Goal: Task Accomplishment & Management: Manage account settings

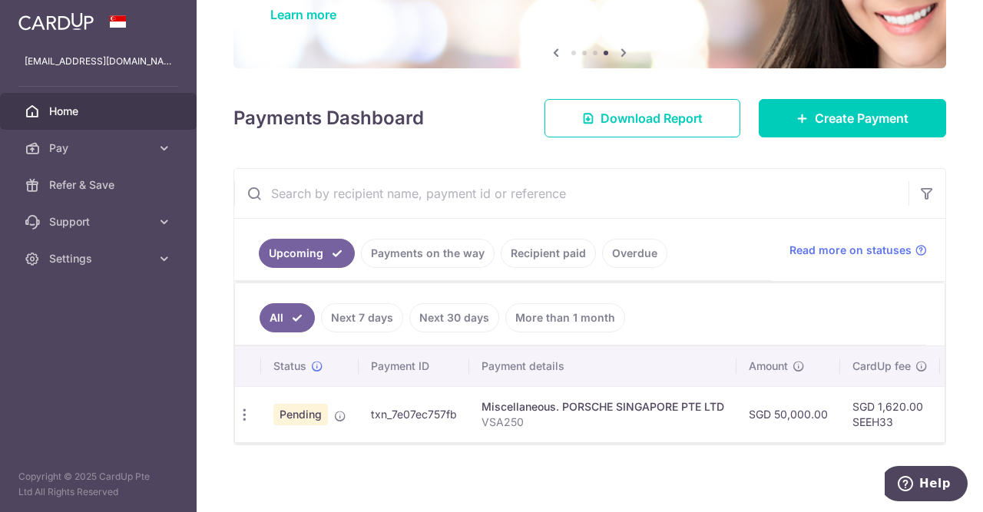
click at [845, 418] on td "SGD 1,620.00 SEEH33" at bounding box center [890, 414] width 100 height 56
click at [303, 409] on span "Pending" at bounding box center [300, 414] width 55 height 21
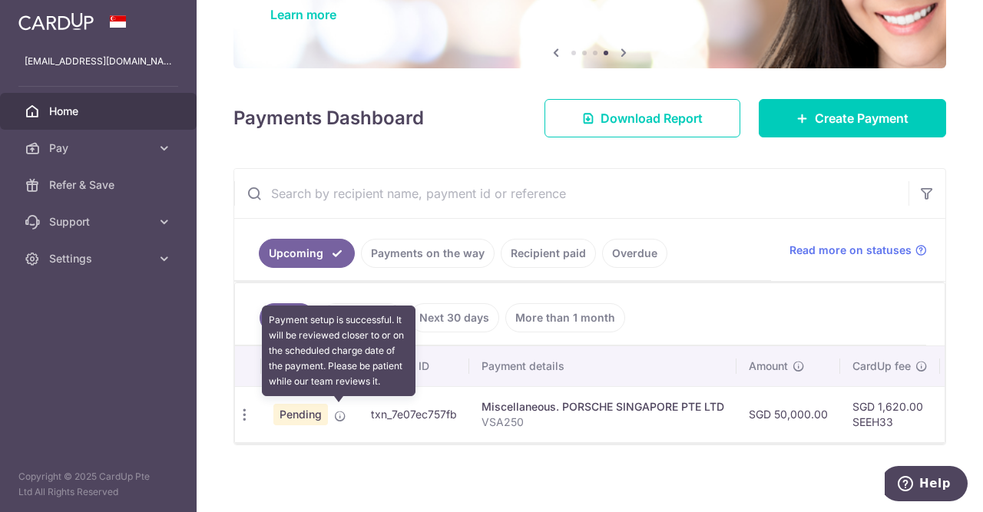
click at [335, 412] on icon at bounding box center [340, 416] width 12 height 12
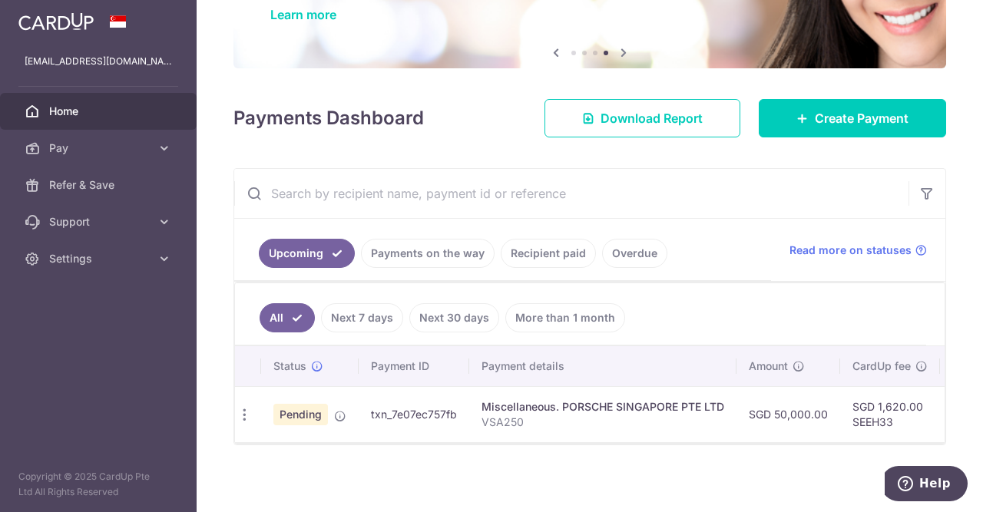
click at [314, 415] on span "Pending" at bounding box center [300, 414] width 55 height 21
click at [243, 411] on icon "button" at bounding box center [244, 415] width 16 height 16
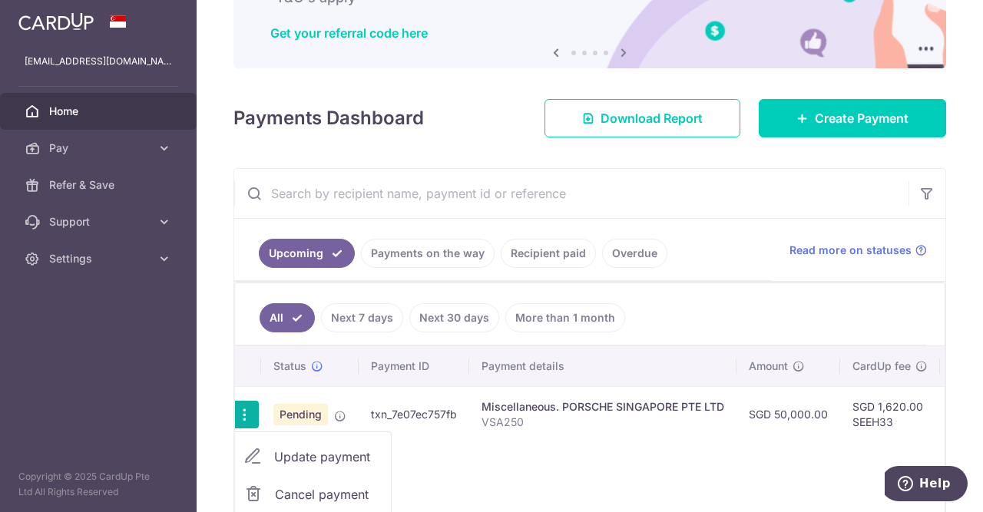
click at [314, 448] on span "Update payment" at bounding box center [326, 457] width 104 height 18
radio input "true"
type input "50,000.00"
type input "[DATE]"
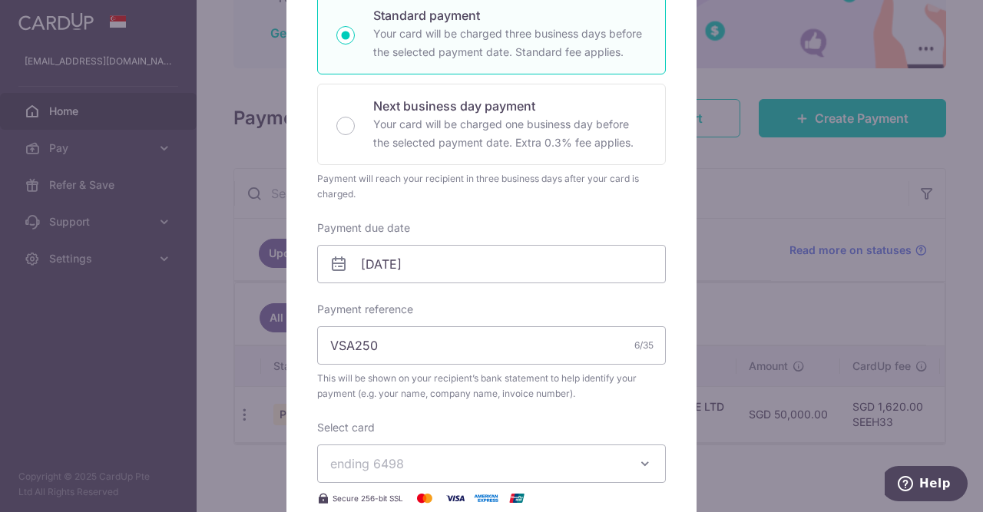
scroll to position [286, 0]
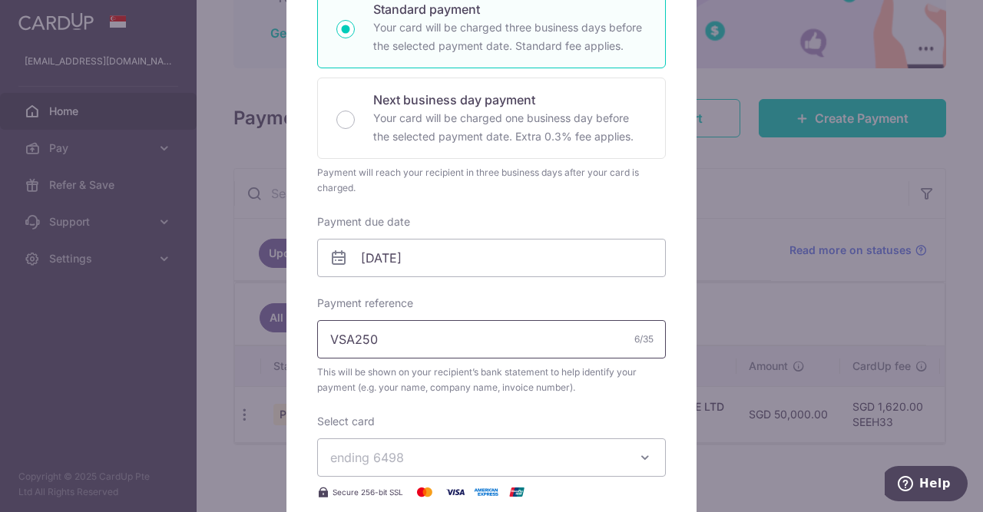
click at [411, 337] on input "VSA250" at bounding box center [491, 339] width 349 height 38
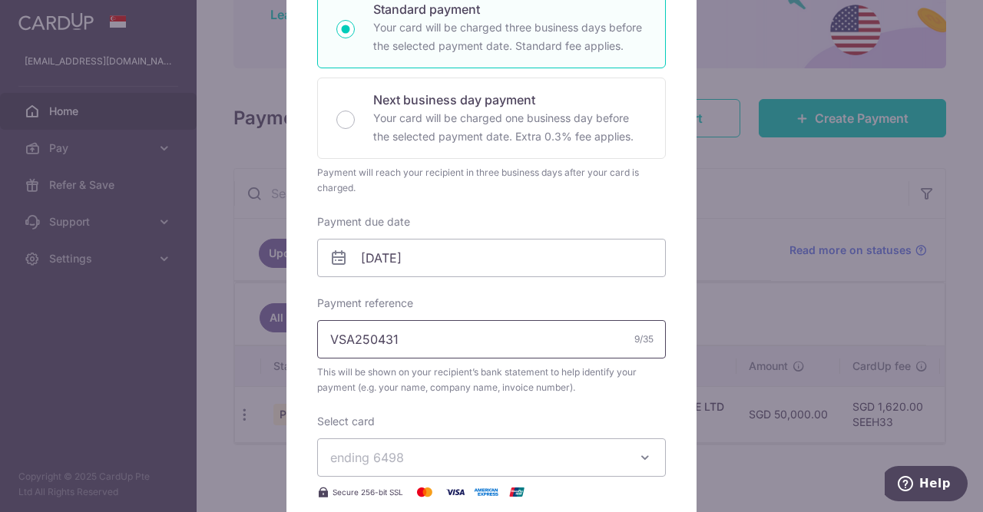
scroll to position [729, 0]
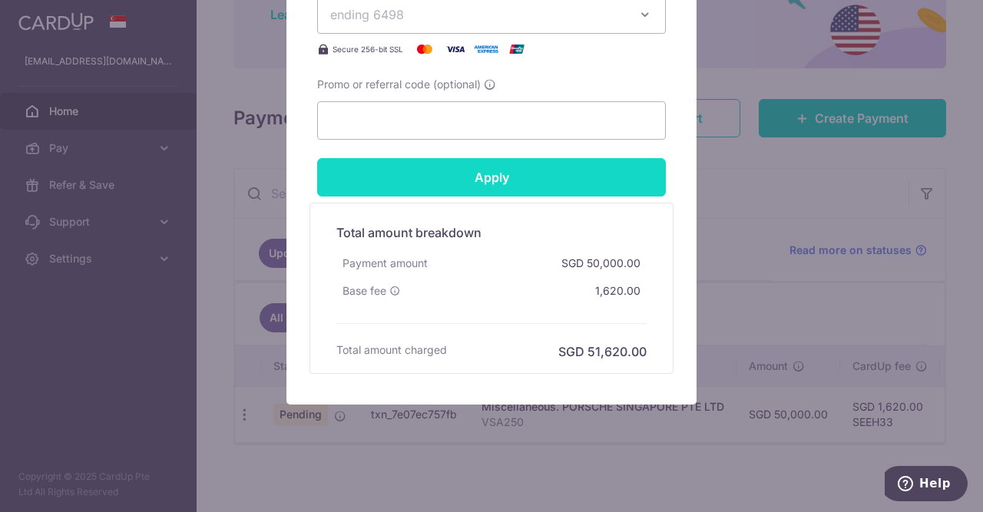
type input "VSA250431"
click at [429, 183] on input "Apply" at bounding box center [491, 177] width 349 height 38
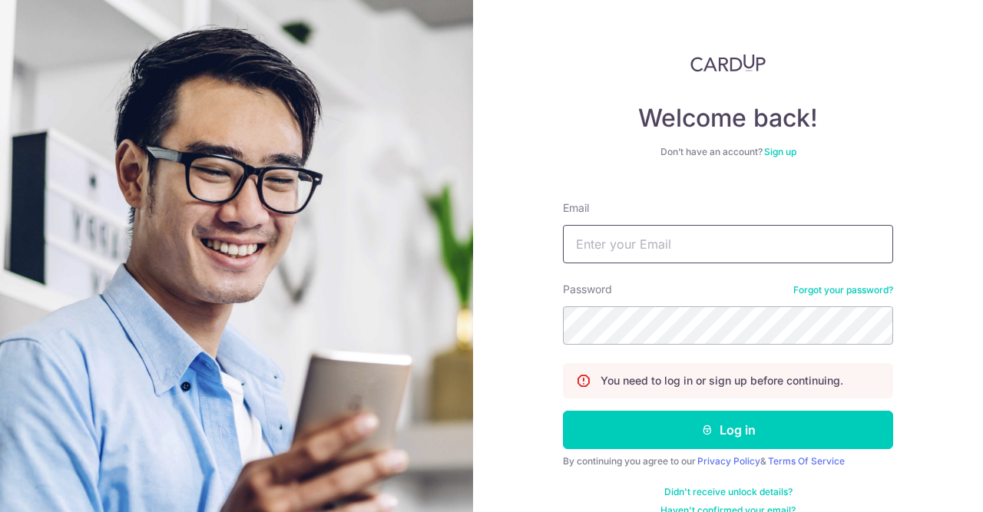
click at [595, 250] on input "Email" at bounding box center [728, 244] width 330 height 38
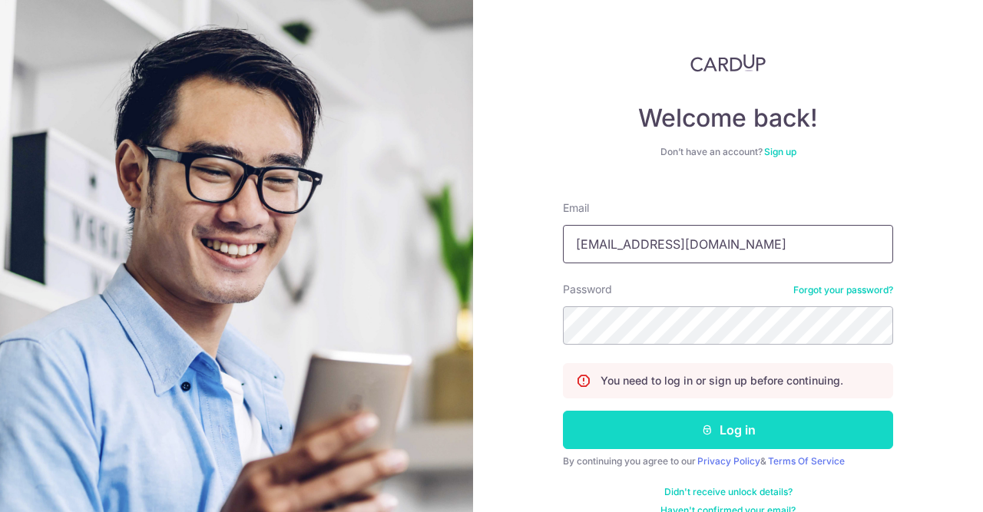
type input "[EMAIL_ADDRESS][DOMAIN_NAME]"
click at [686, 434] on button "Log in" at bounding box center [728, 430] width 330 height 38
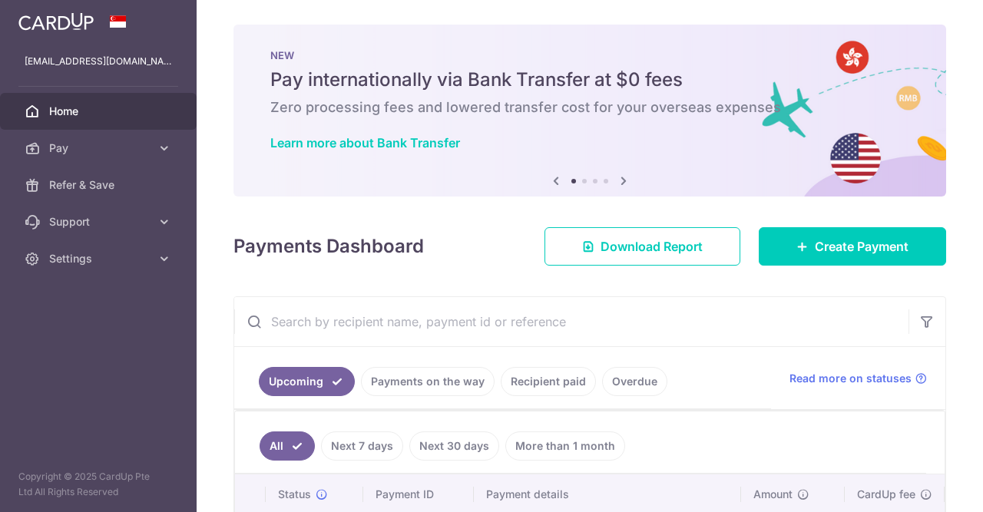
scroll to position [128, 0]
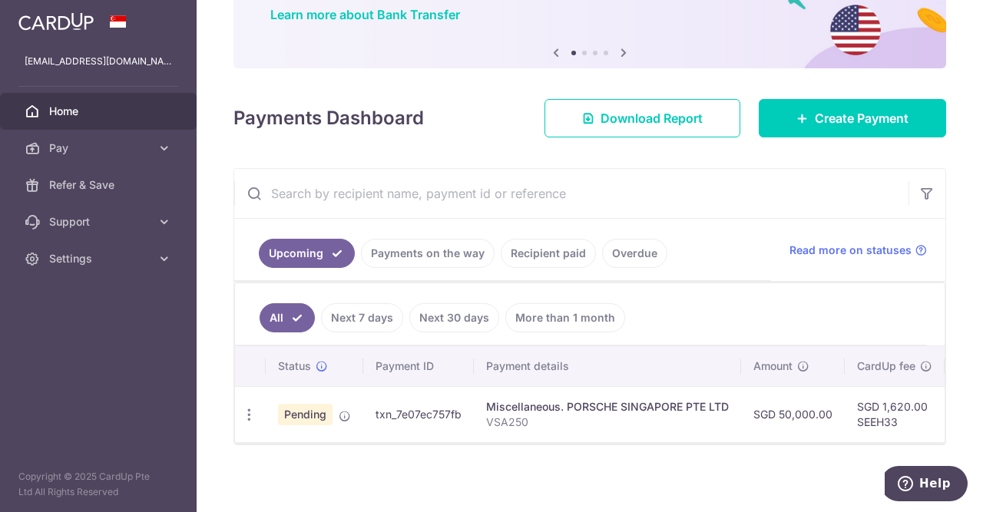
click at [309, 407] on span "Pending" at bounding box center [305, 414] width 55 height 21
click at [246, 413] on icon "button" at bounding box center [249, 415] width 16 height 16
click at [316, 455] on span "Update payment" at bounding box center [331, 457] width 104 height 18
radio input "true"
type input "50,000.00"
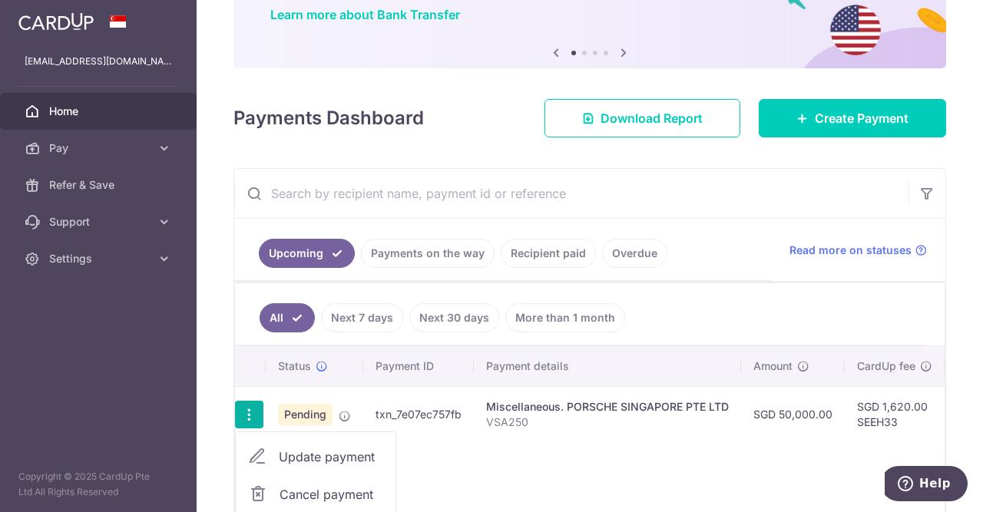
type input "[DATE]"
type input "VSA250"
type input "SEEH33"
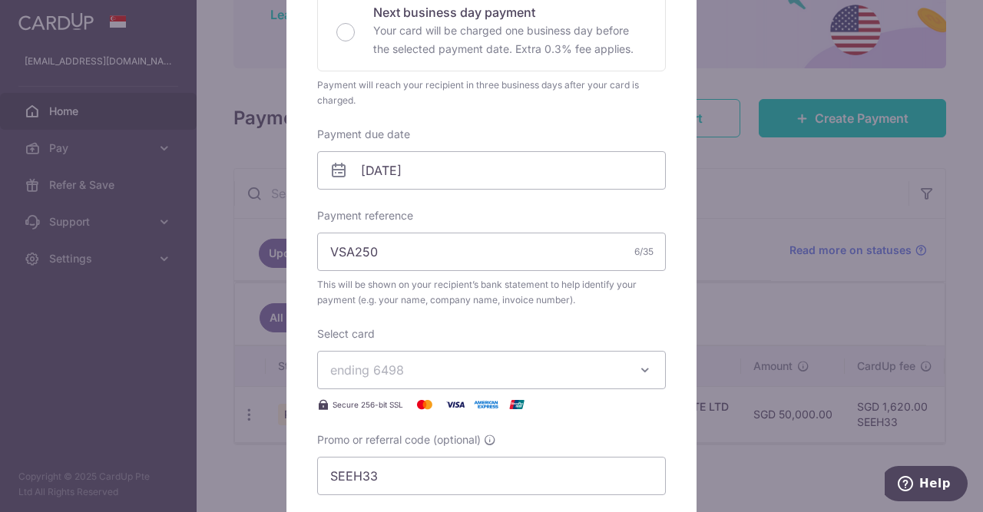
scroll to position [382, 0]
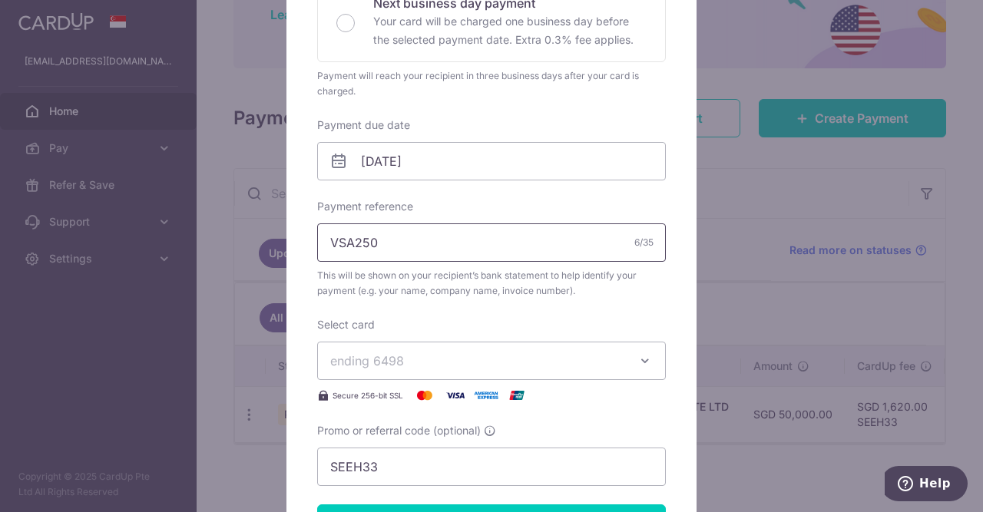
click at [412, 240] on input "VSA250" at bounding box center [491, 242] width 349 height 38
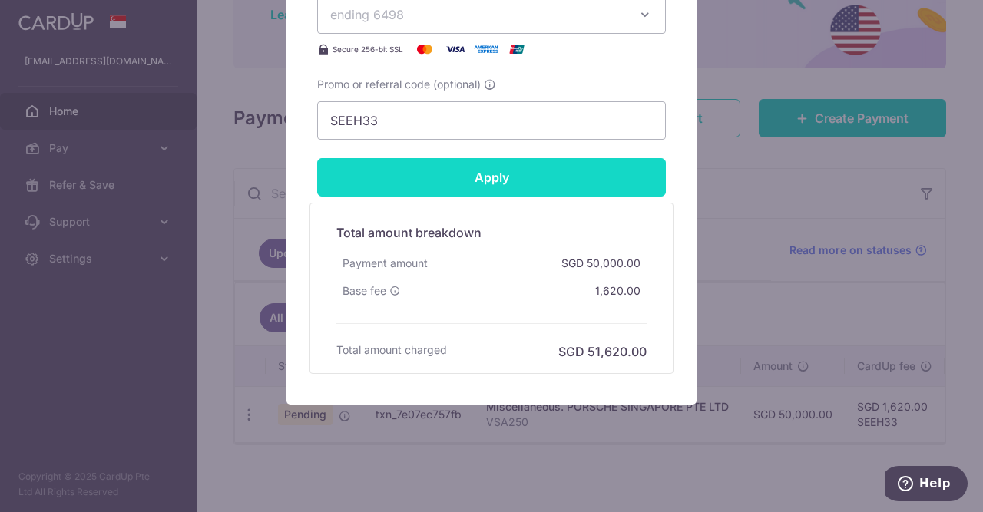
type input "VSA250431"
click at [485, 176] on input "Apply" at bounding box center [491, 177] width 349 height 38
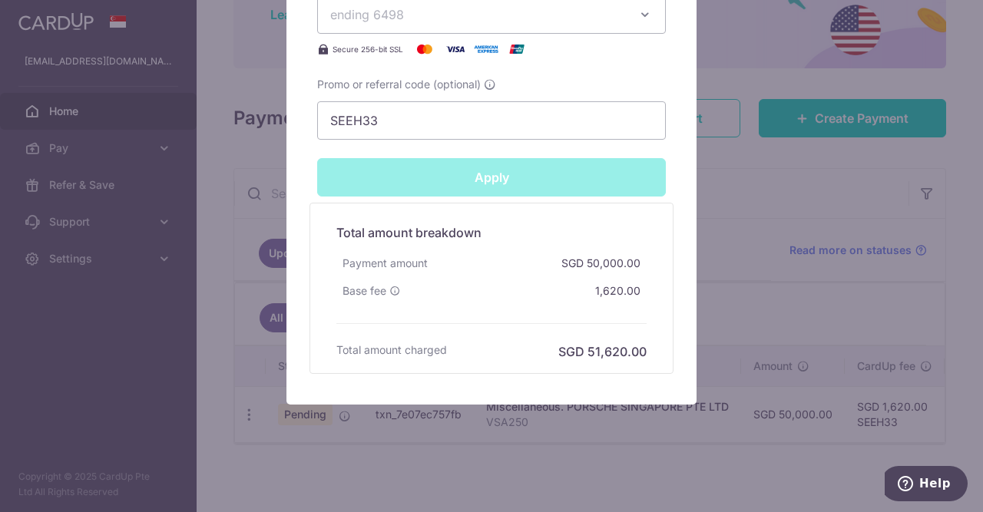
type input "Successfully Applied"
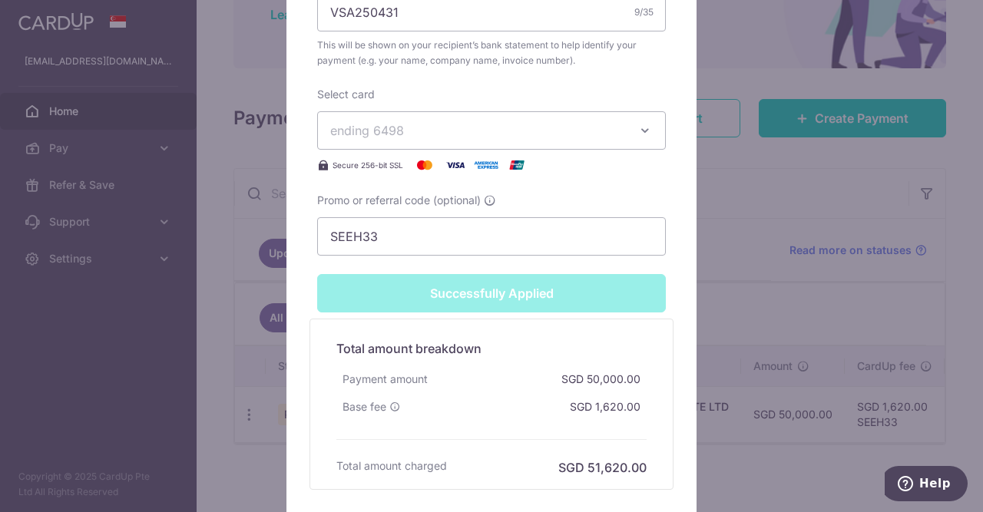
scroll to position [782, 0]
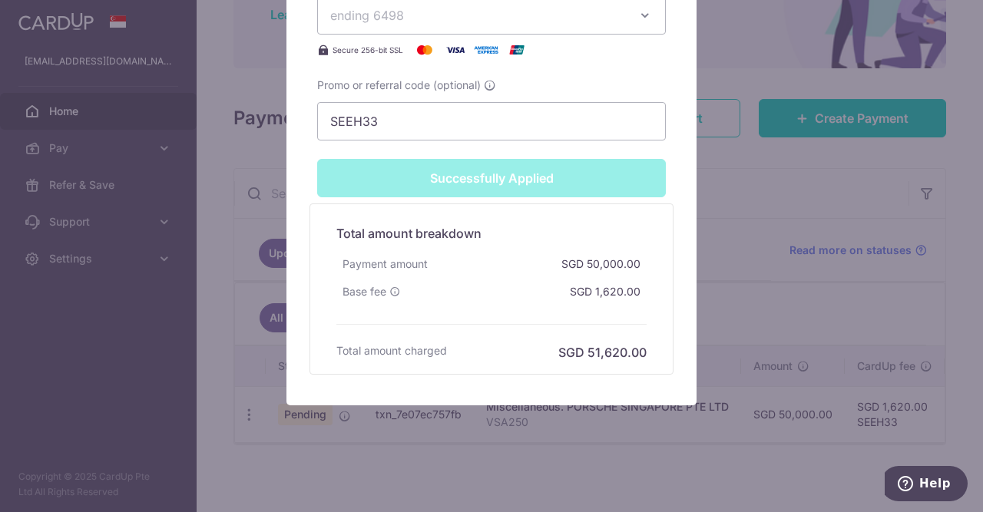
click at [844, 331] on div "Edit payment By clicking apply, you will make changes to all payments to PORSCH…" at bounding box center [491, 256] width 983 height 512
